Goal: Check status

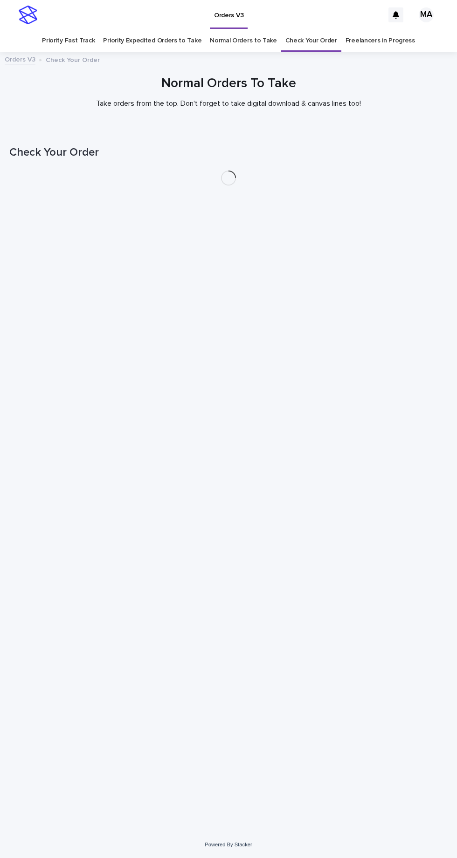
scroll to position [29, 0]
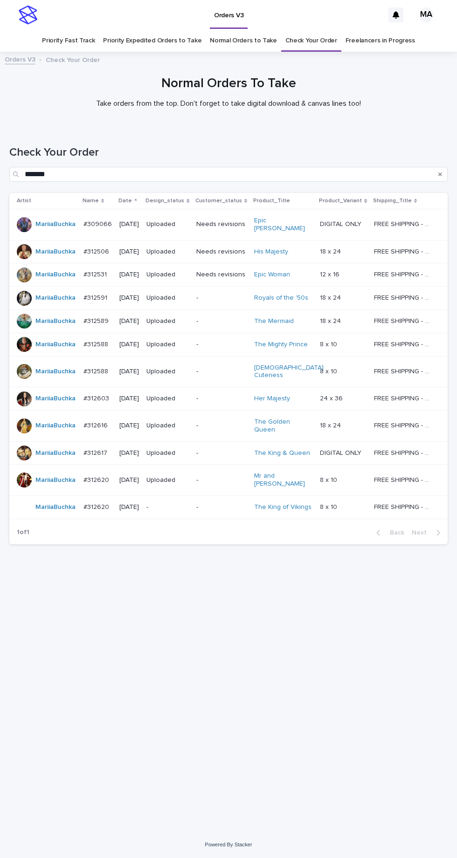
click at [318, 30] on link "Check Your Order" at bounding box center [311, 41] width 52 height 22
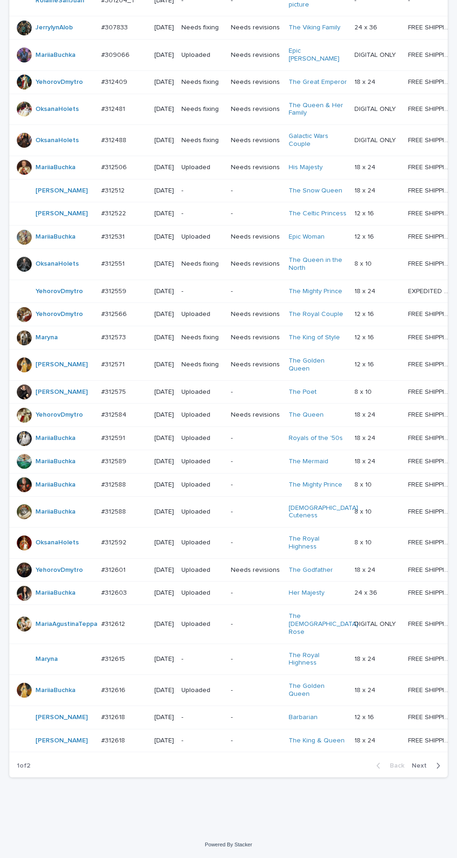
click at [439, 770] on icon "button" at bounding box center [438, 765] width 4 height 8
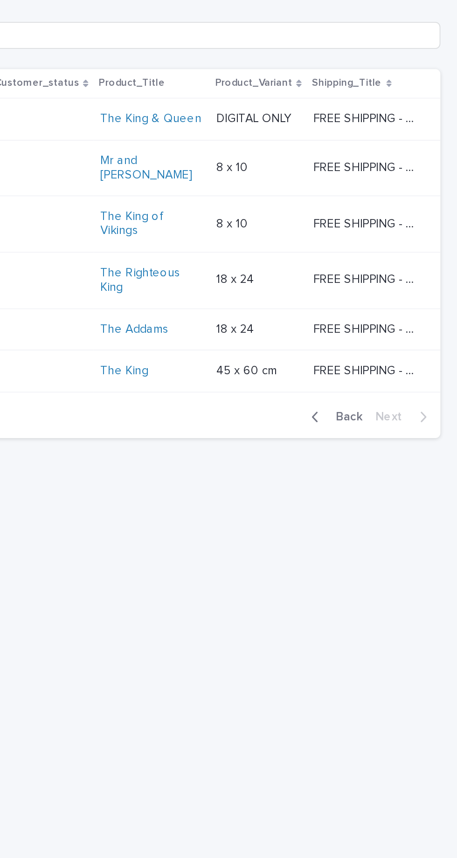
click at [399, 389] on span "Back" at bounding box center [394, 385] width 20 height 7
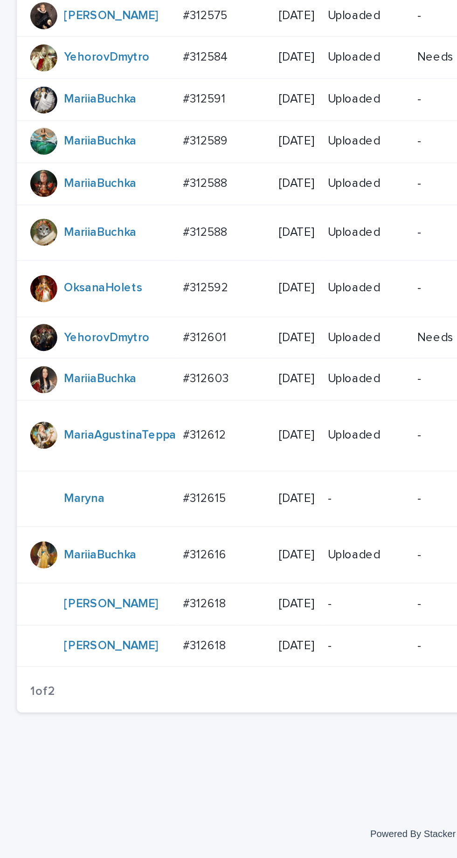
click at [206, 721] on p "-" at bounding box center [202, 717] width 42 height 8
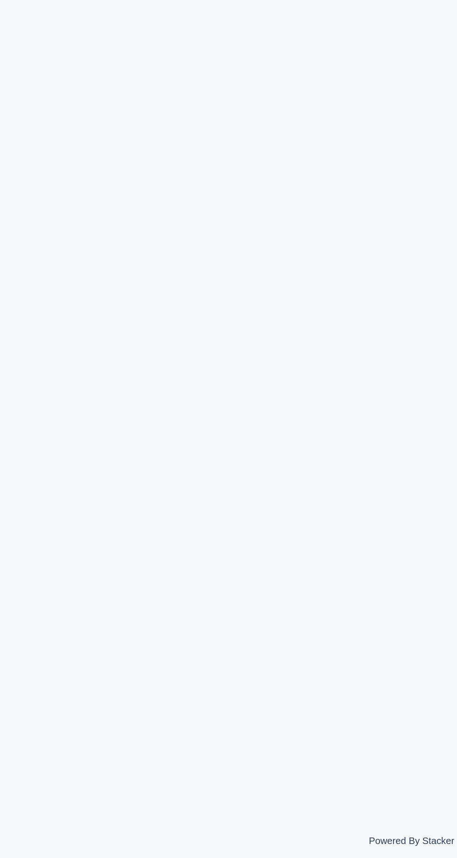
scroll to position [29, 0]
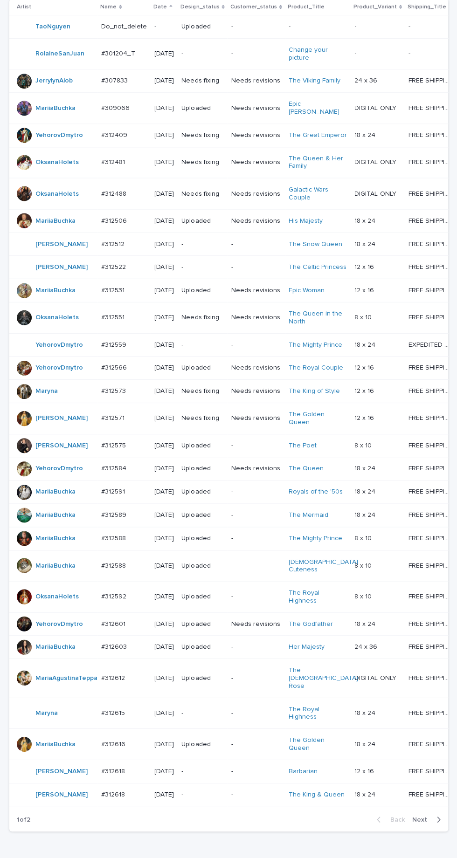
scroll to position [311, 0]
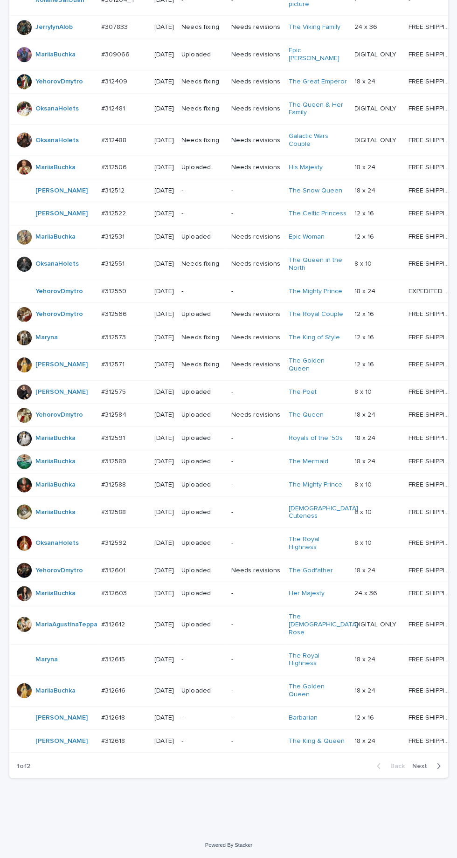
click at [436, 770] on icon "button" at bounding box center [438, 765] width 4 height 8
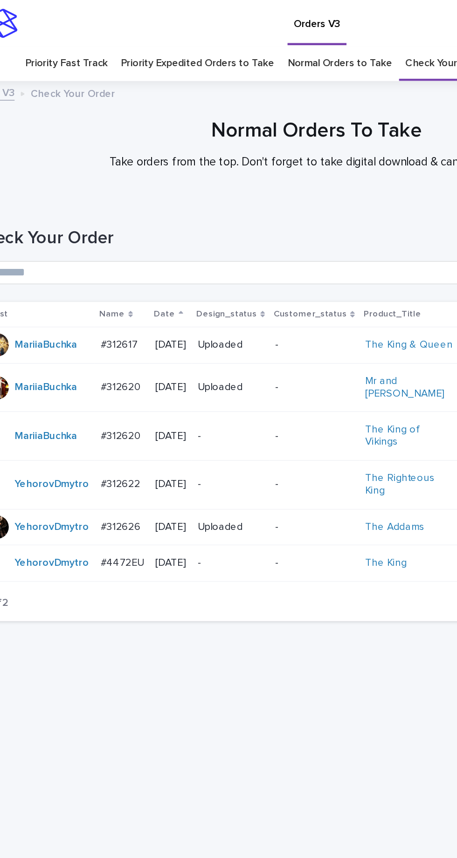
click at [186, 283] on p "-" at bounding box center [173, 279] width 42 height 8
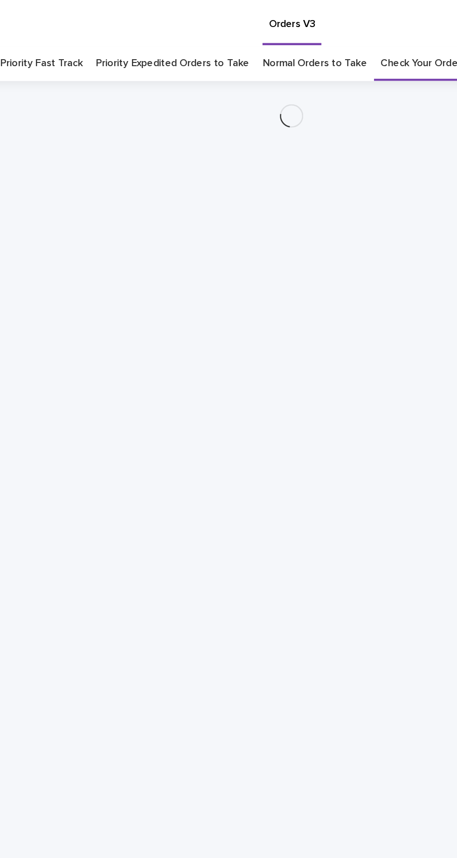
scroll to position [29, 0]
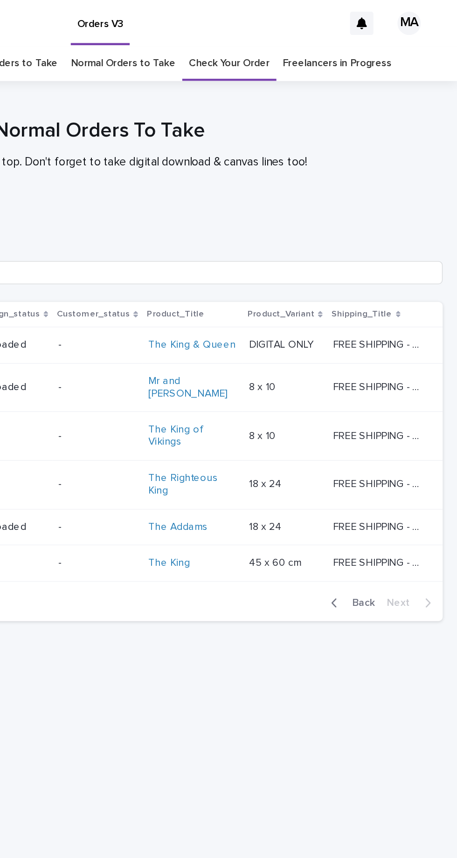
click at [398, 382] on span "Back" at bounding box center [394, 385] width 20 height 7
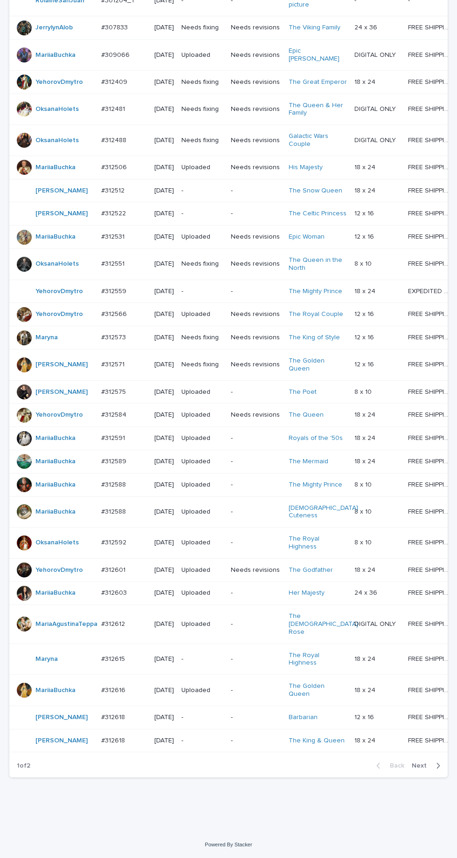
scroll to position [311, 0]
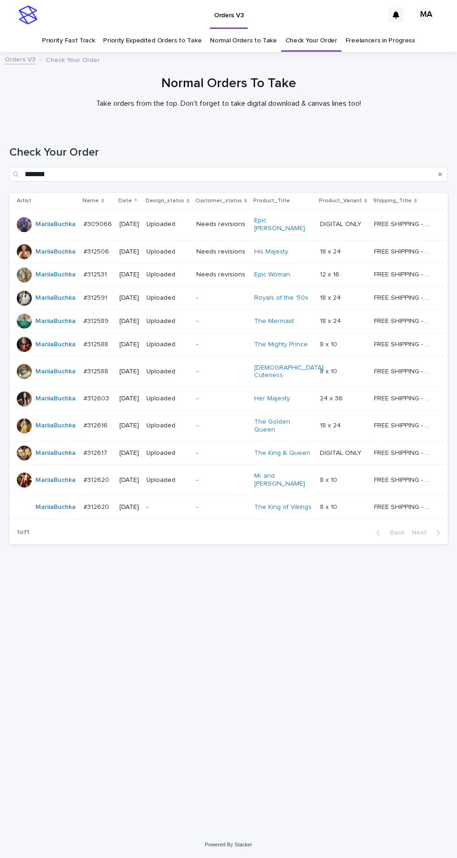
scroll to position [29, 0]
click at [312, 30] on link "Check Your Order" at bounding box center [311, 41] width 52 height 22
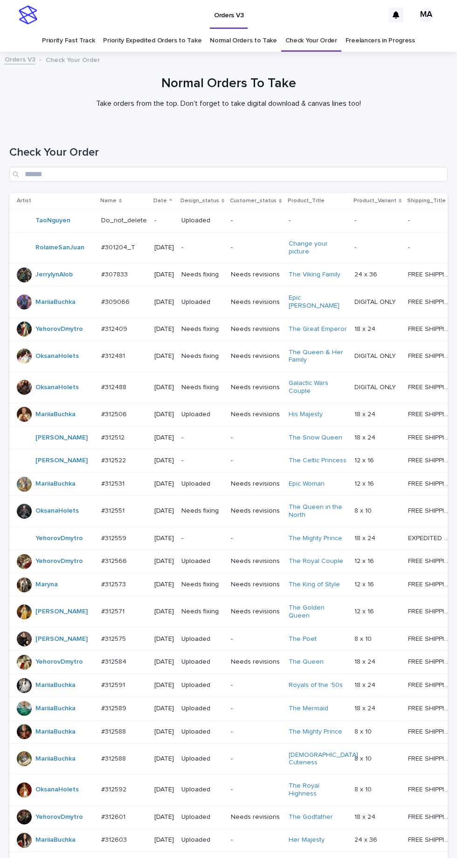
click at [210, 542] on p "-" at bounding box center [202, 538] width 42 height 8
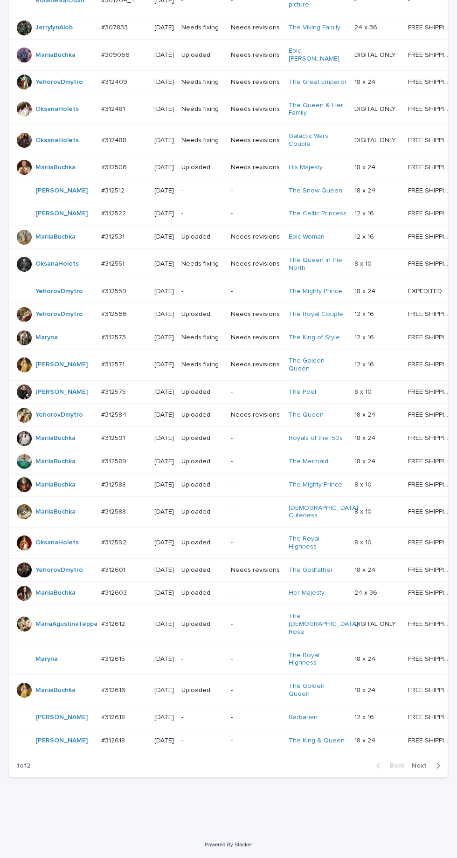
click at [436, 770] on icon "button" at bounding box center [438, 765] width 4 height 8
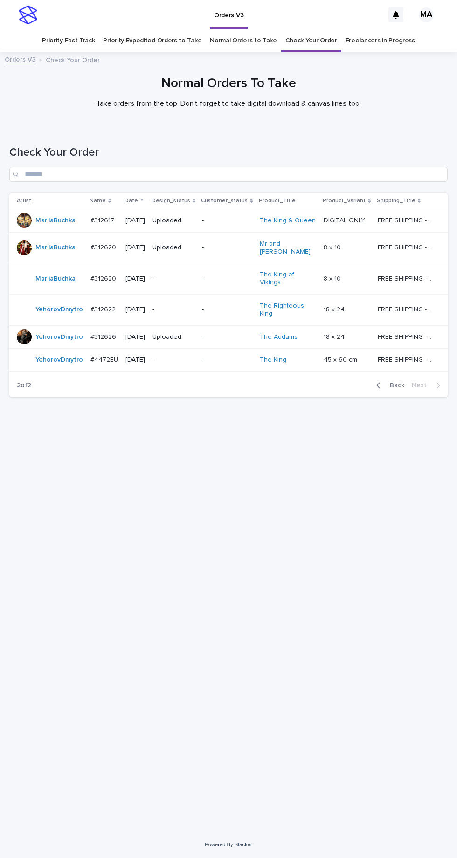
click at [189, 314] on p "-" at bounding box center [173, 310] width 42 height 8
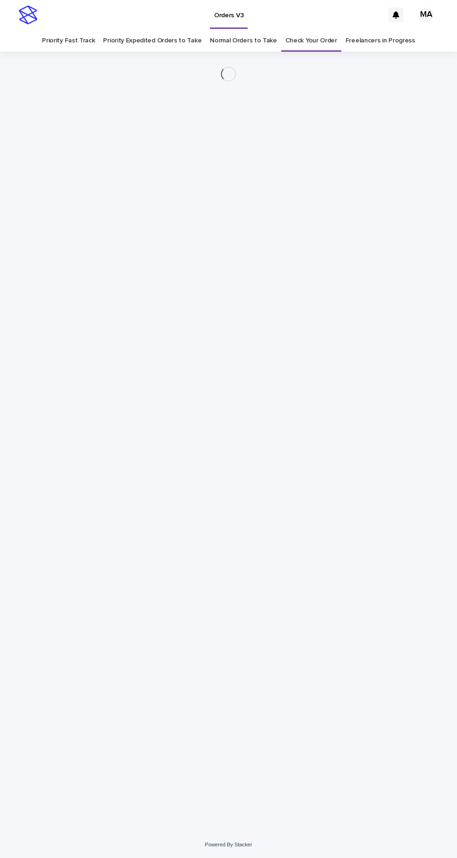
scroll to position [29, 0]
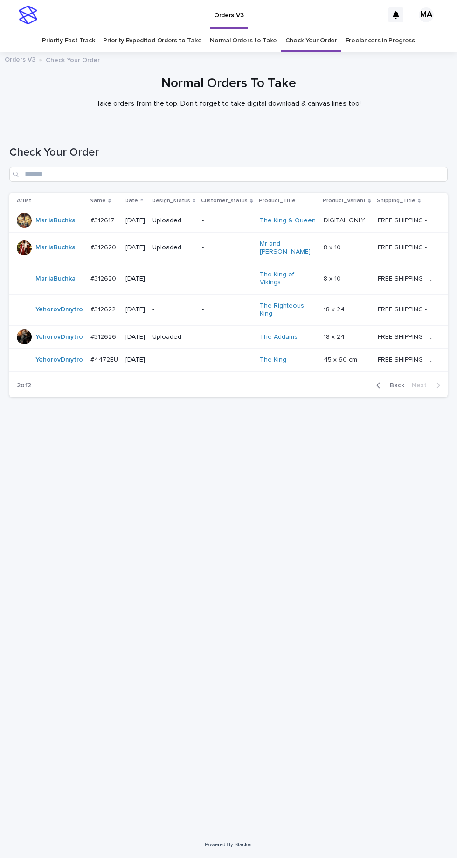
click at [230, 333] on p "-" at bounding box center [227, 337] width 50 height 8
click at [187, 356] on p "-" at bounding box center [173, 360] width 42 height 8
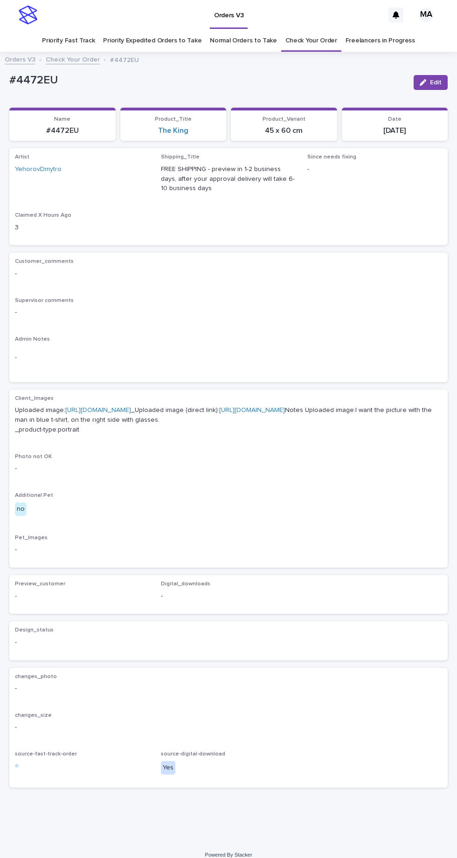
click at [131, 407] on link "https://cdn.shopify.com-uploadkit.app/s/files/1/0033/4807/0511/files/download.h…" at bounding box center [98, 410] width 66 height 7
click at [312, 30] on link "Check Your Order" at bounding box center [311, 41] width 52 height 22
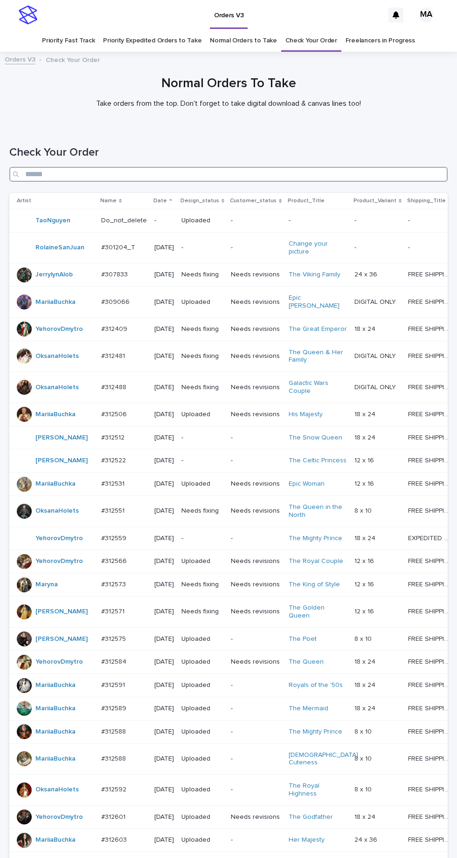
click at [226, 167] on input "Search" at bounding box center [228, 174] width 438 height 15
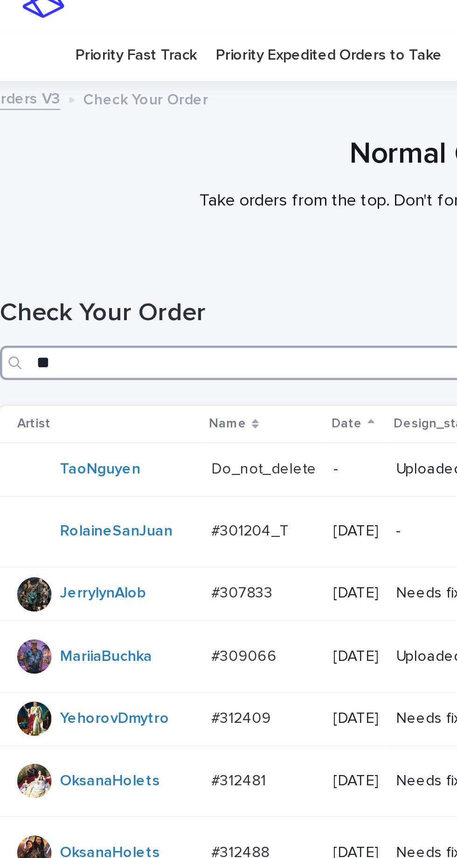
type input "***"
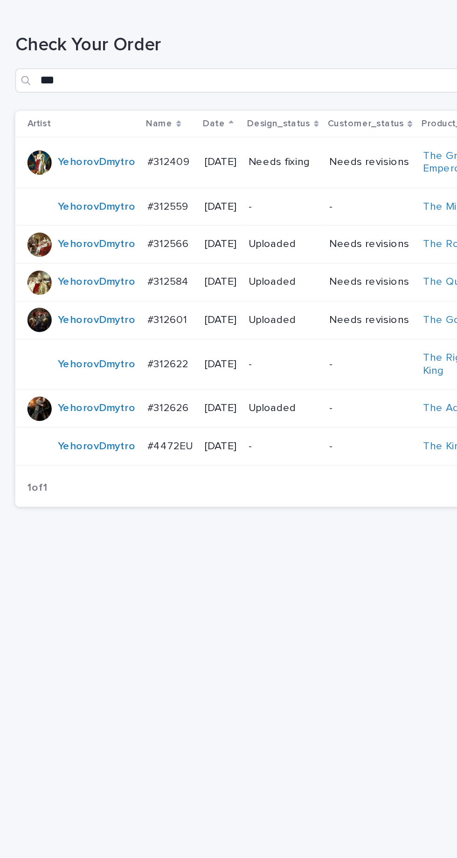
click at [188, 248] on p "-" at bounding box center [173, 252] width 42 height 8
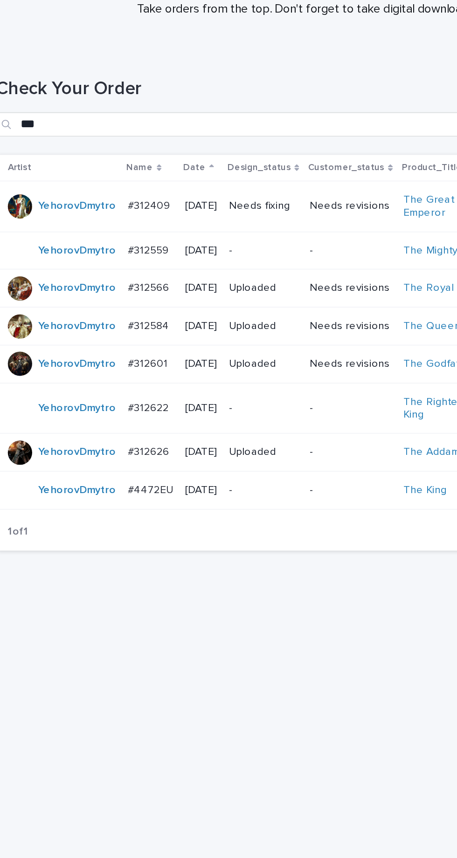
scroll to position [29, 0]
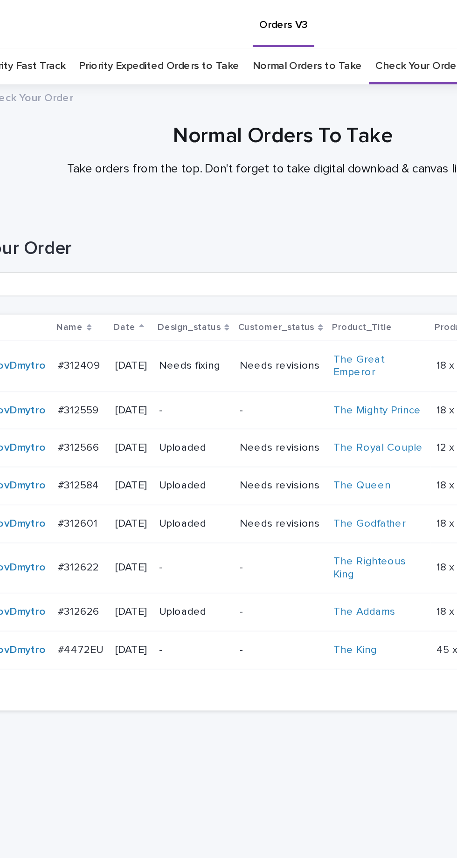
click at [180, 271] on p "Uploaded" at bounding box center [173, 275] width 42 height 8
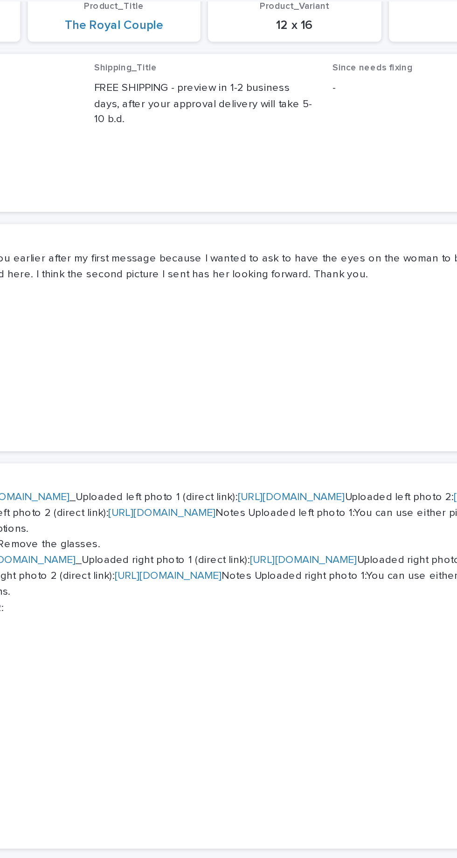
scroll to position [237, 0]
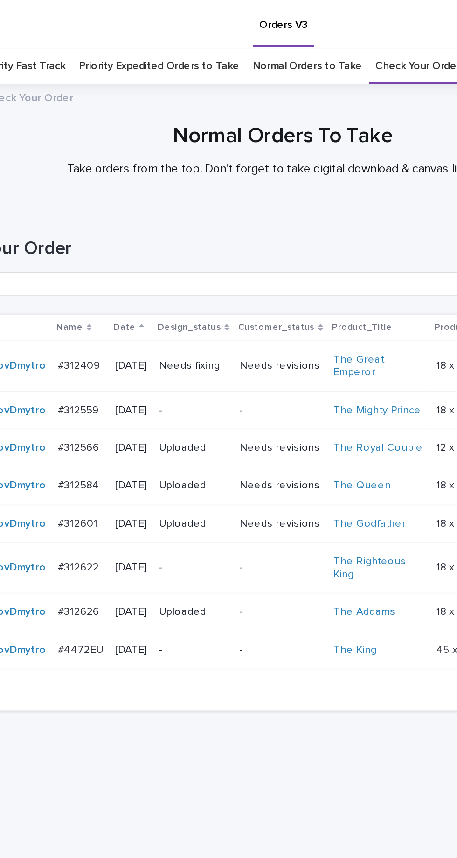
click at [230, 317] on p "Needs revisions" at bounding box center [227, 321] width 50 height 8
